Goal: Check status: Check status

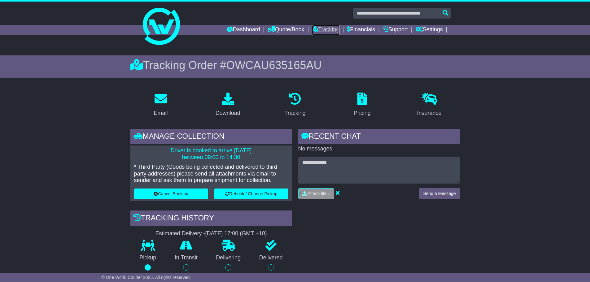
click at [323, 27] on link "Tracking" at bounding box center [325, 30] width 27 height 11
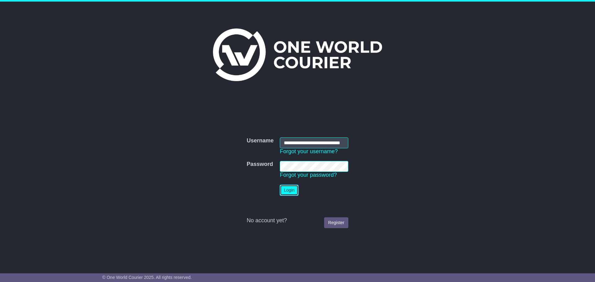
click at [289, 190] on button "Login" at bounding box center [289, 190] width 19 height 11
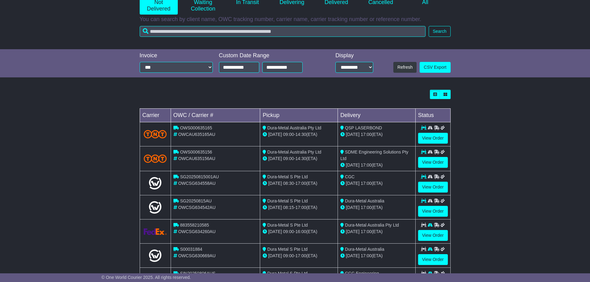
scroll to position [176, 0]
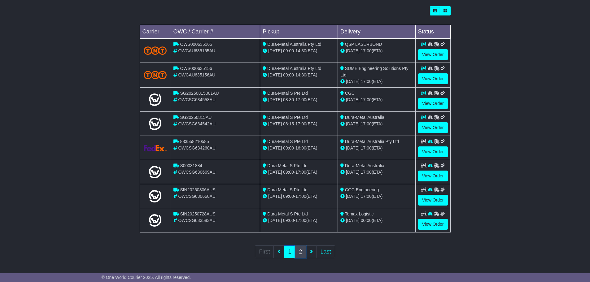
click at [301, 252] on link "2" at bounding box center [300, 252] width 11 height 13
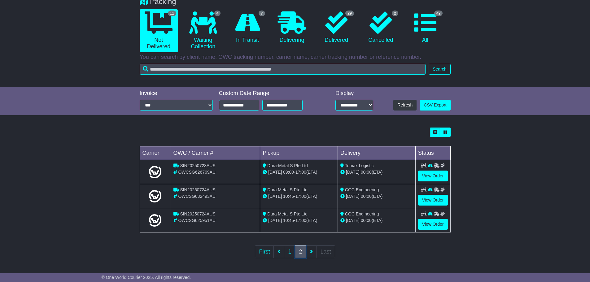
scroll to position [0, 0]
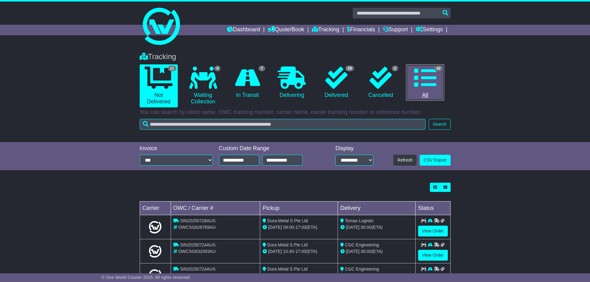
click at [422, 81] on icon at bounding box center [425, 78] width 22 height 22
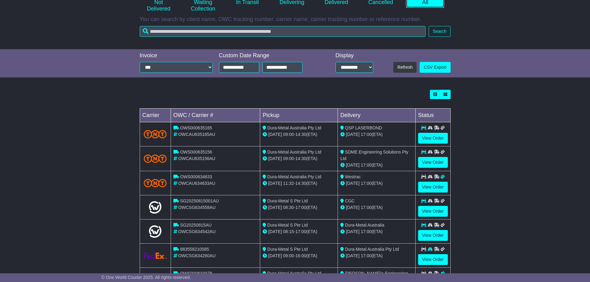
scroll to position [176, 0]
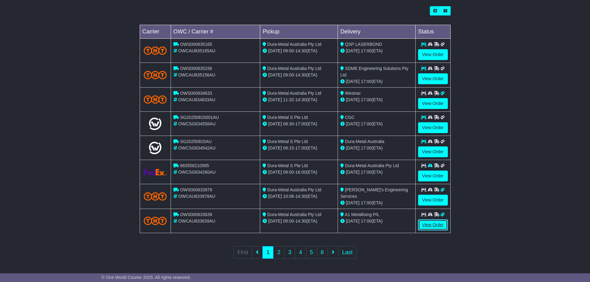
click at [429, 224] on link "View Order" at bounding box center [433, 225] width 30 height 11
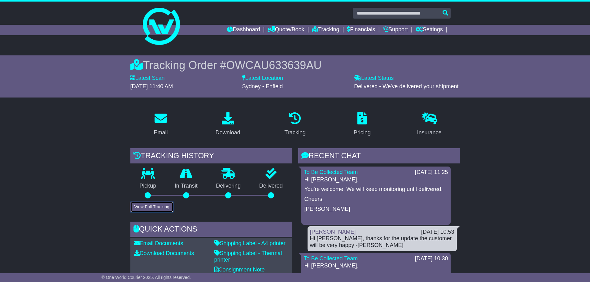
click at [152, 207] on button "View Full Tracking" at bounding box center [151, 207] width 43 height 11
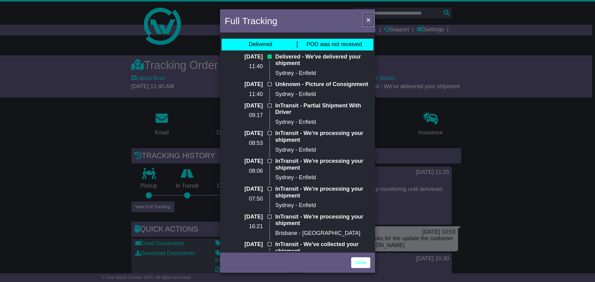
click at [368, 18] on span "×" at bounding box center [368, 19] width 4 height 7
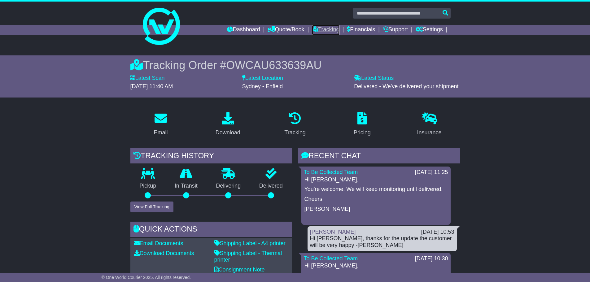
click at [321, 30] on link "Tracking" at bounding box center [325, 30] width 27 height 11
